Goal: Check status: Check status

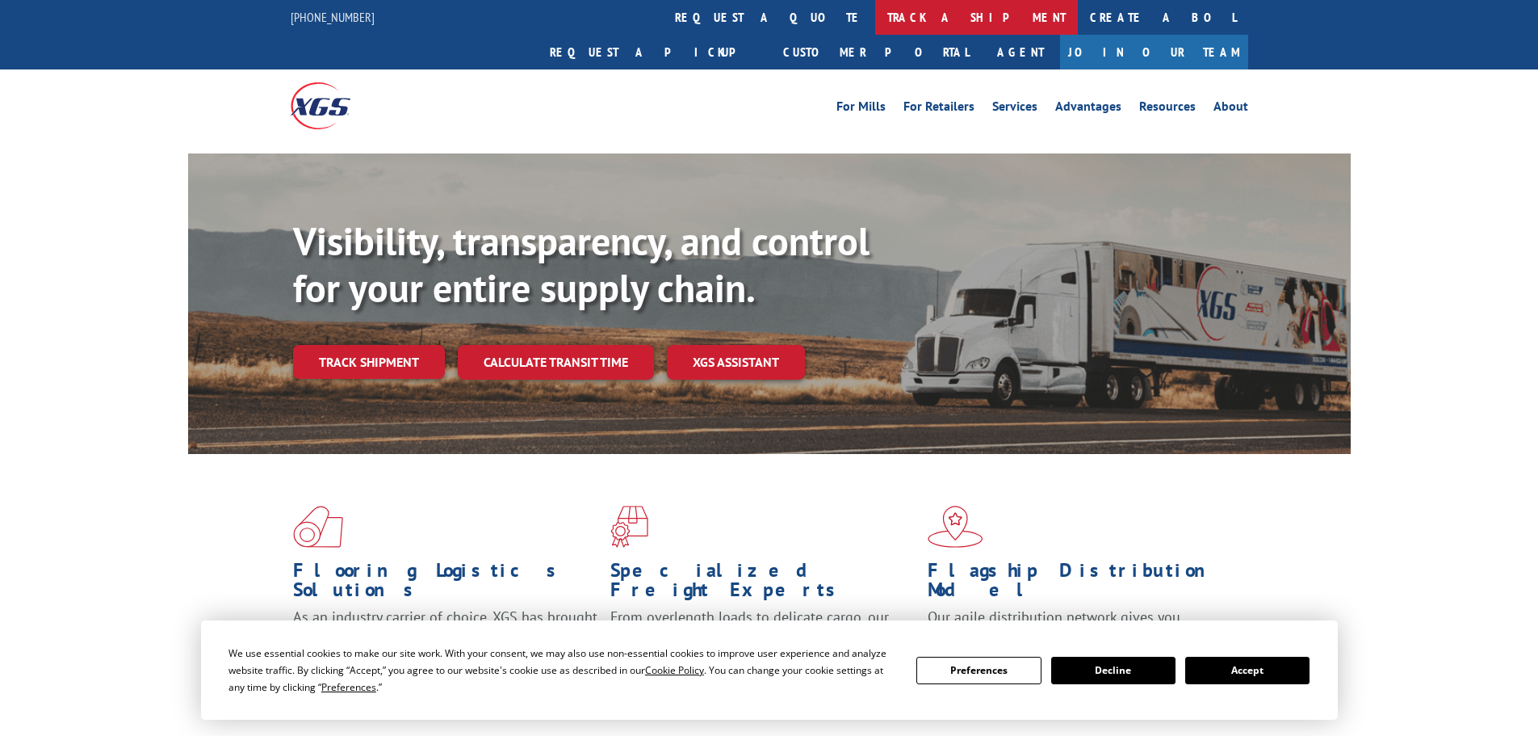
click at [875, 20] on link "track a shipment" at bounding box center [976, 17] width 203 height 35
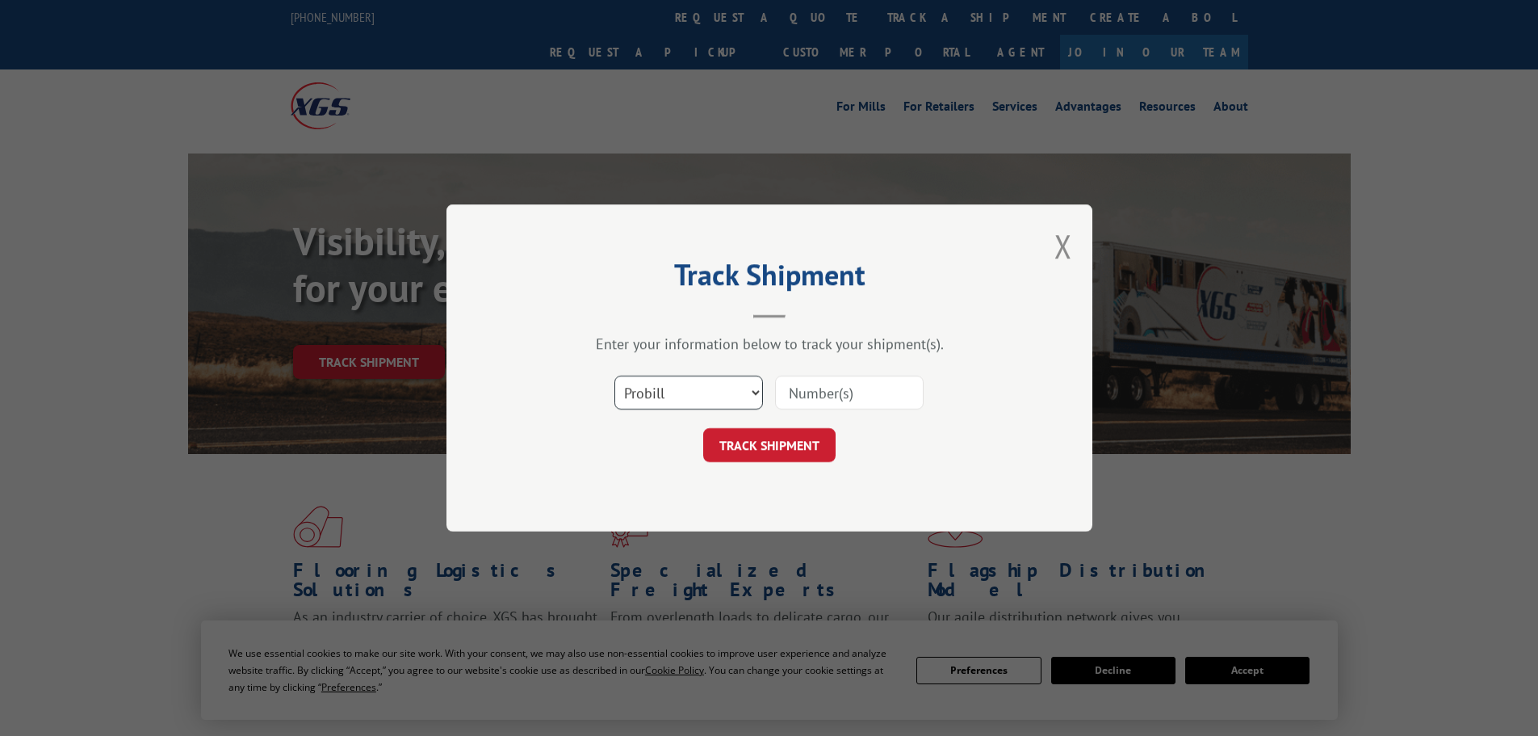
click at [678, 382] on select "Select category... Probill BOL PO" at bounding box center [688, 392] width 149 height 34
select select "bol"
click at [614, 375] on select "Select category... Probill BOL PO" at bounding box center [688, 392] width 149 height 34
click at [806, 385] on input at bounding box center [849, 392] width 149 height 34
click at [832, 393] on input at bounding box center [849, 392] width 149 height 34
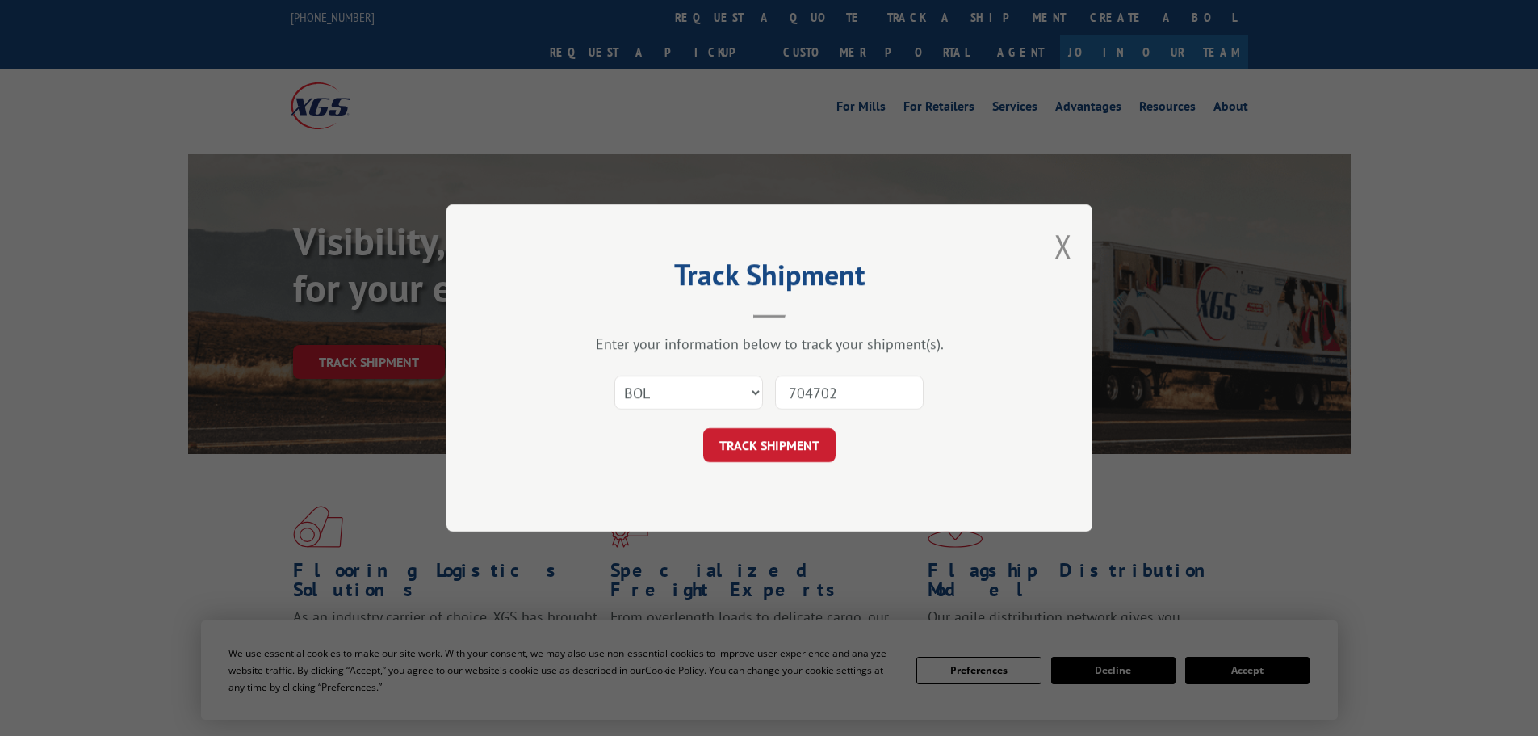
type input "7047020"
click button "TRACK SHIPMENT" at bounding box center [769, 445] width 132 height 34
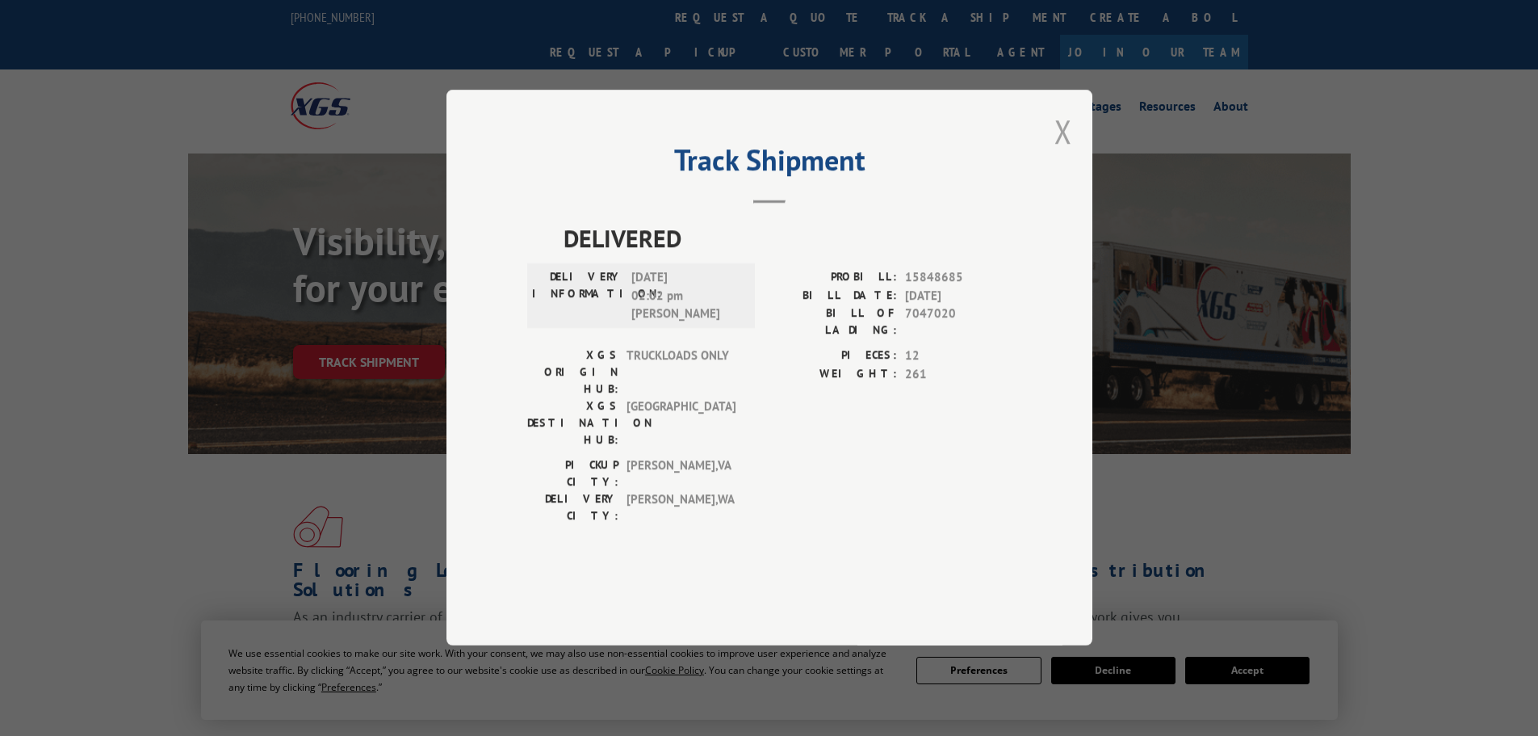
click at [1068, 153] on button "Close modal" at bounding box center [1063, 131] width 18 height 43
